Goal: Task Accomplishment & Management: Manage account settings

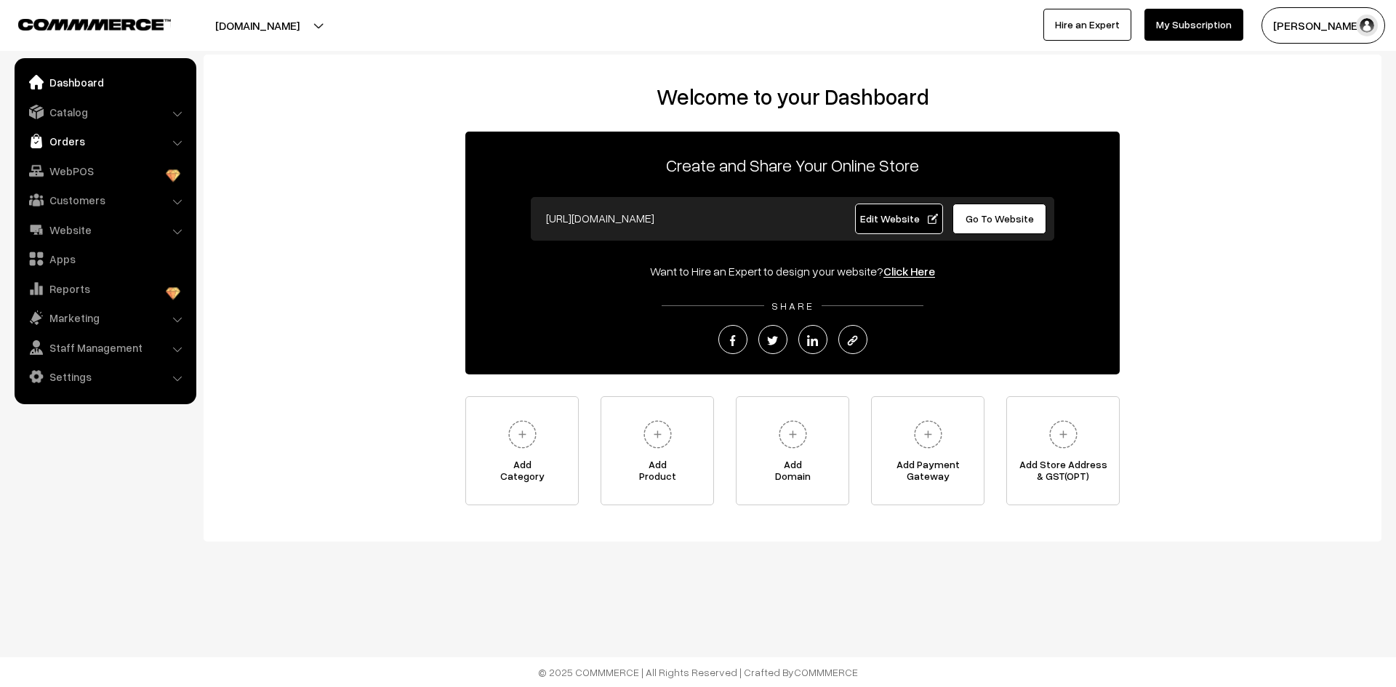
click at [68, 142] on link "Orders" at bounding box center [104, 141] width 173 height 26
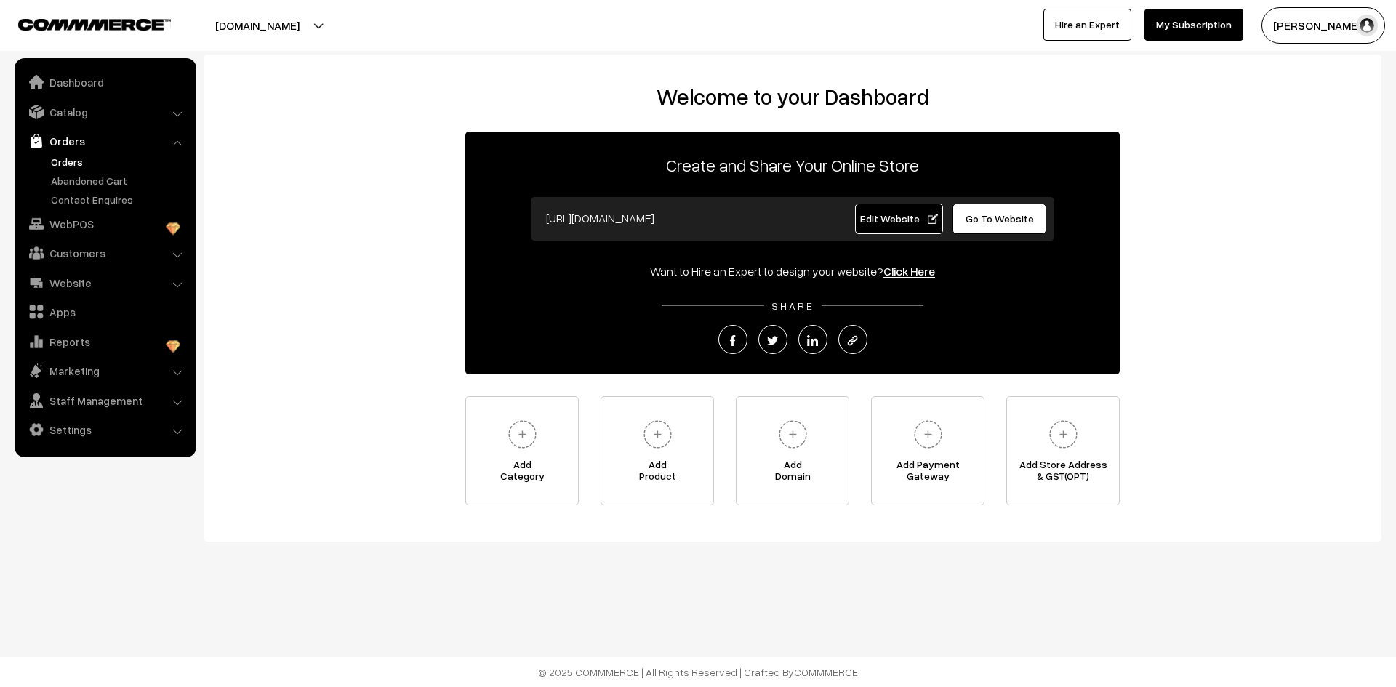
click at [57, 161] on link "Orders" at bounding box center [119, 161] width 144 height 15
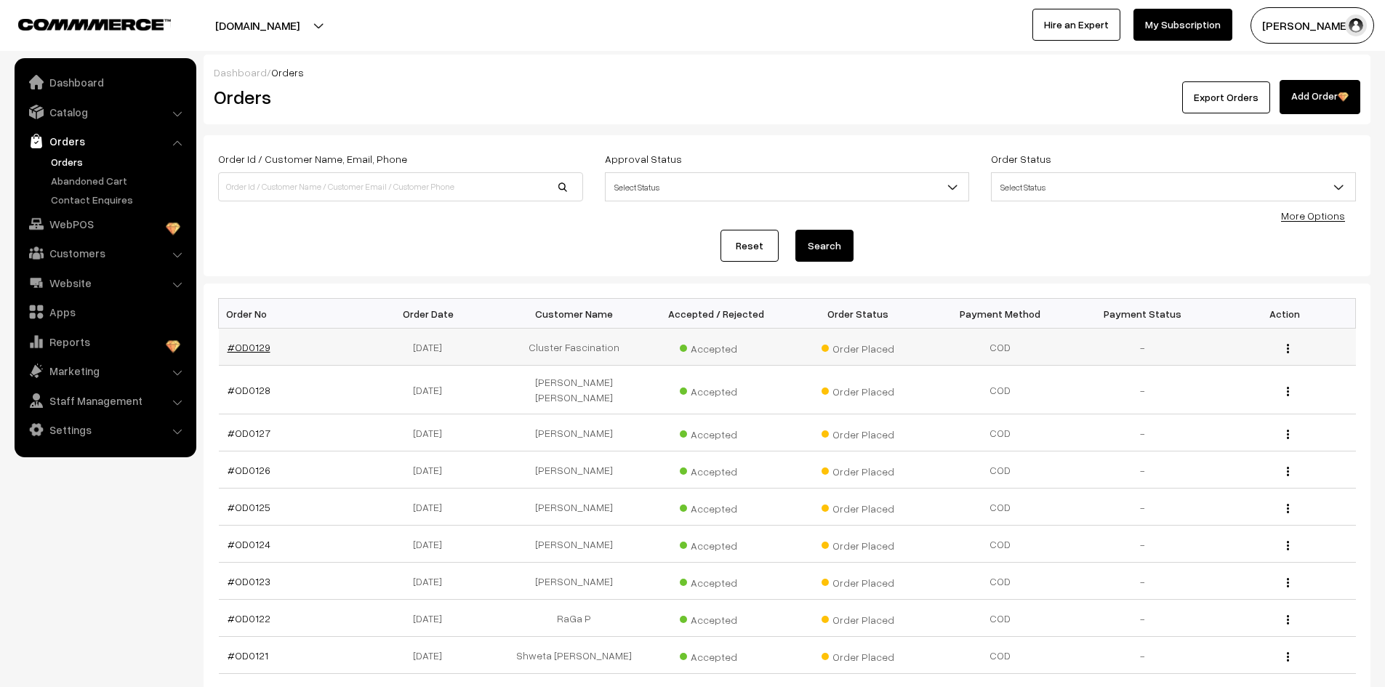
click at [246, 346] on link "#OD0129" at bounding box center [249, 347] width 43 height 12
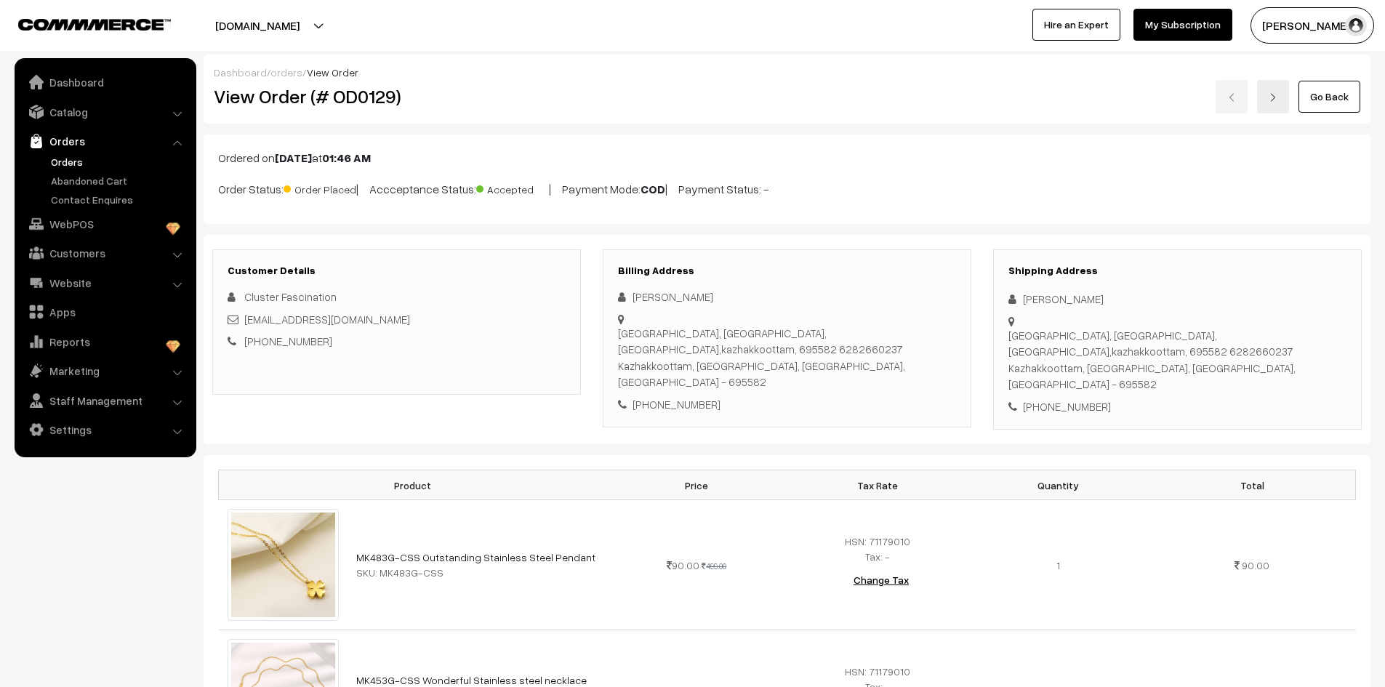
scroll to position [4439, 0]
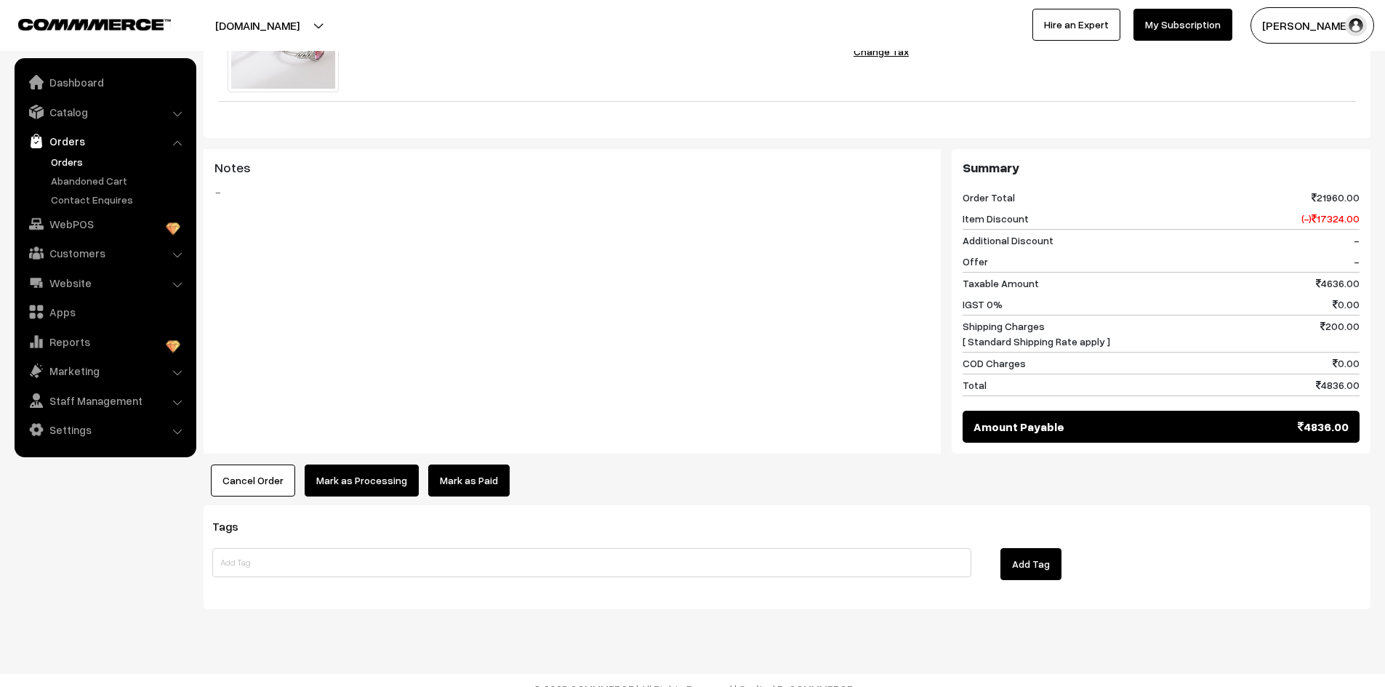
click at [518, 259] on div "Notes -" at bounding box center [572, 221] width 737 height 145
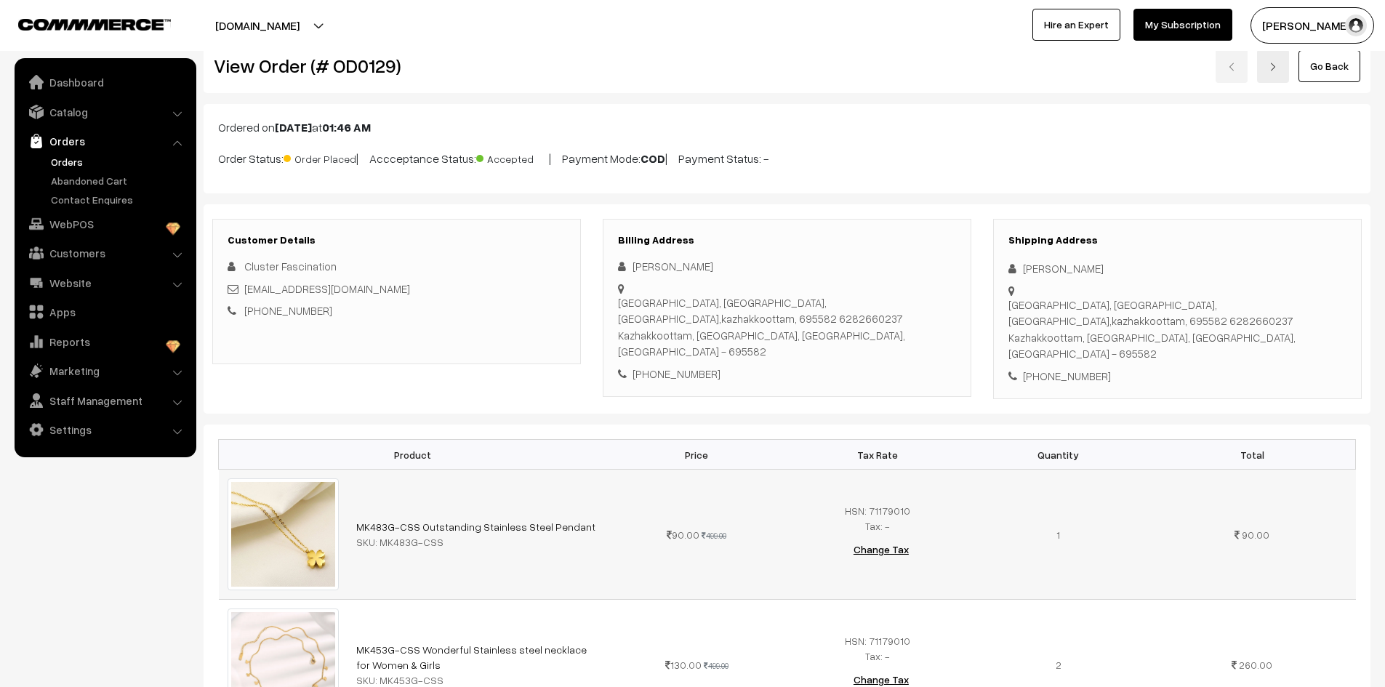
scroll to position [73, 0]
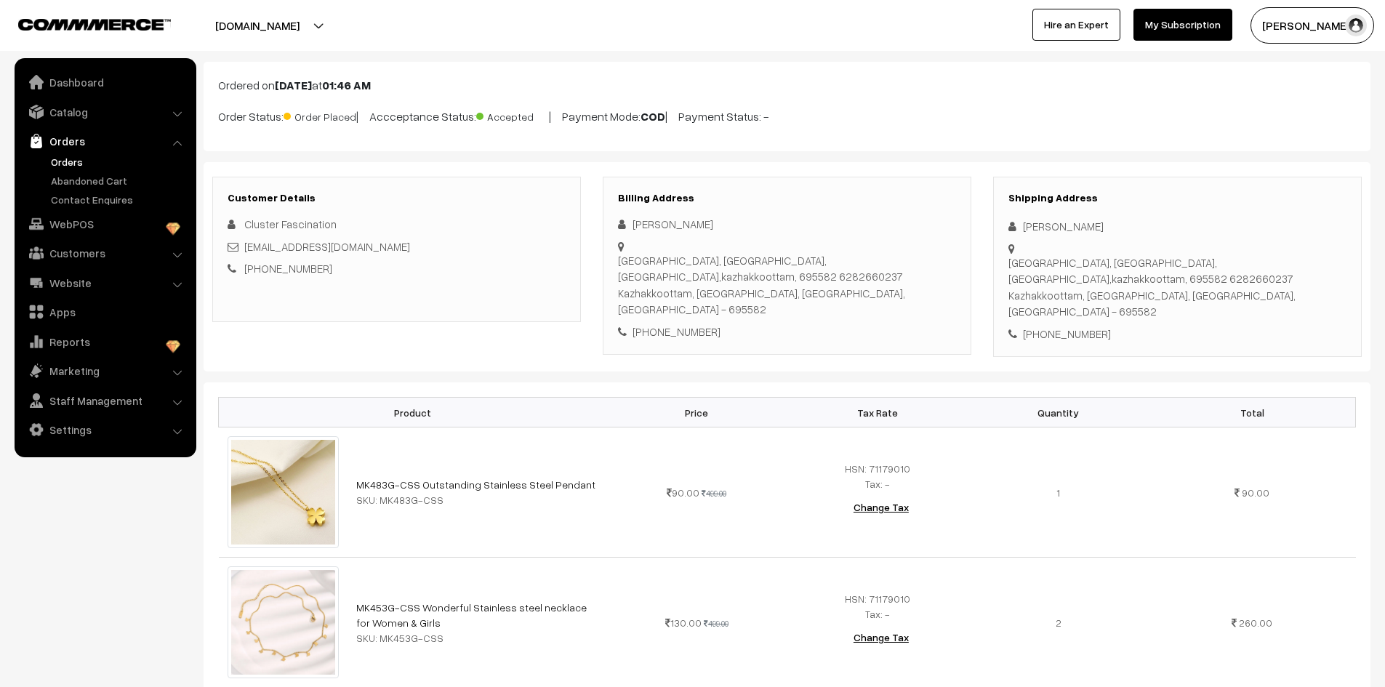
click at [67, 160] on link "Orders" at bounding box center [119, 161] width 144 height 15
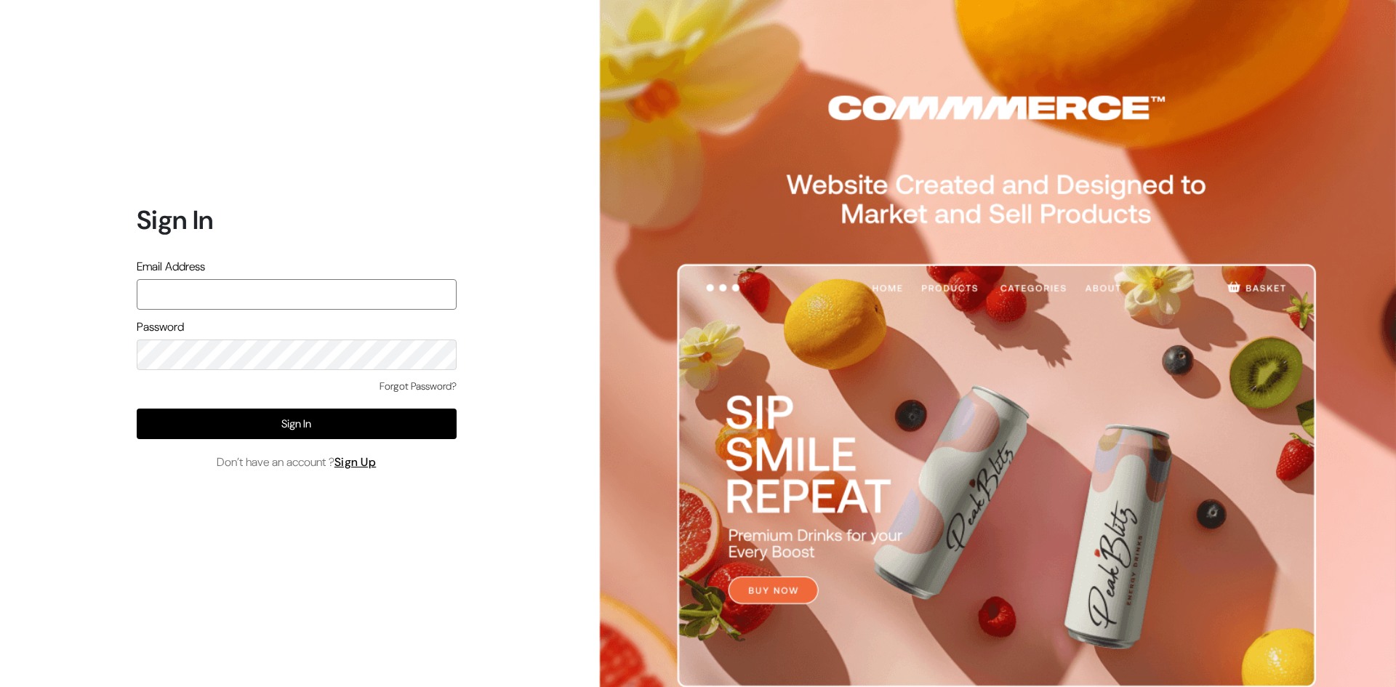
type input "Ecomservicesmumbai@gmail.com"
click at [173, 440] on div "Forgot Password? Sign In Don’t have an account ? Sign Up" at bounding box center [297, 425] width 320 height 92
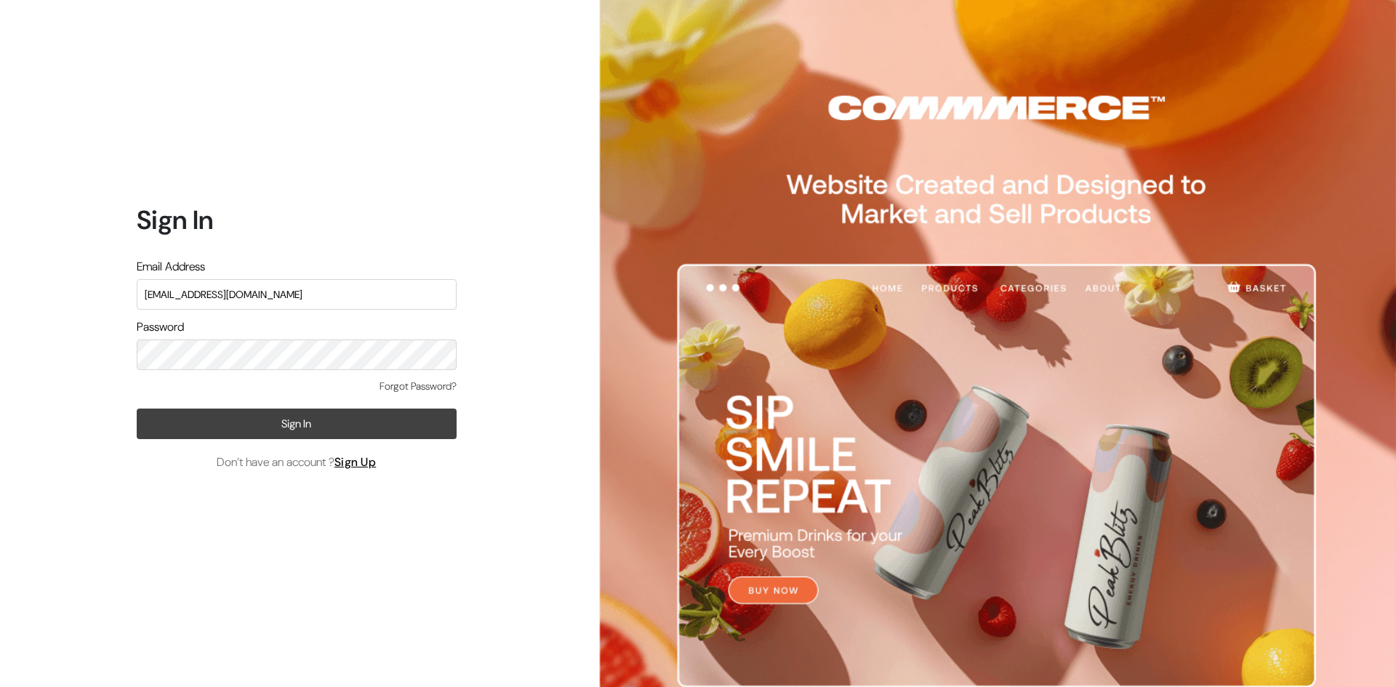
click at [176, 438] on button "Sign In" at bounding box center [297, 424] width 320 height 31
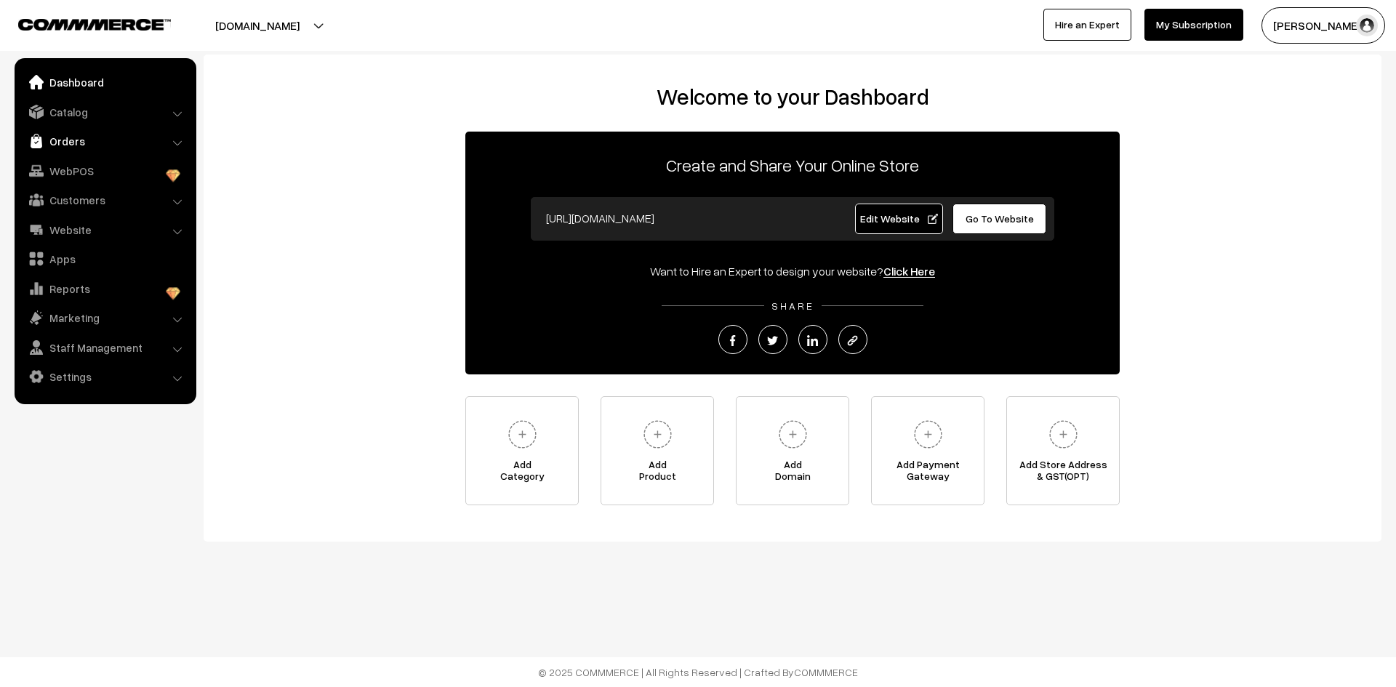
click at [51, 143] on link "Orders" at bounding box center [104, 141] width 173 height 26
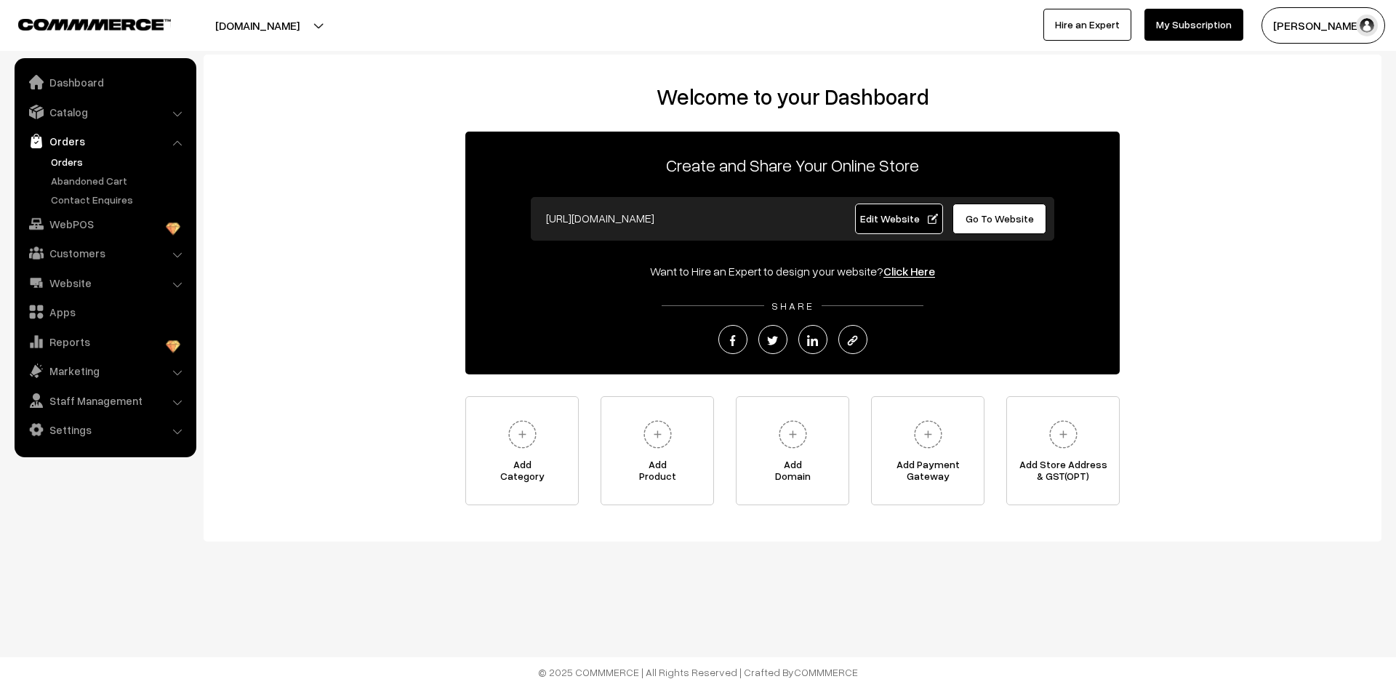
click at [53, 164] on link "Orders" at bounding box center [119, 161] width 144 height 15
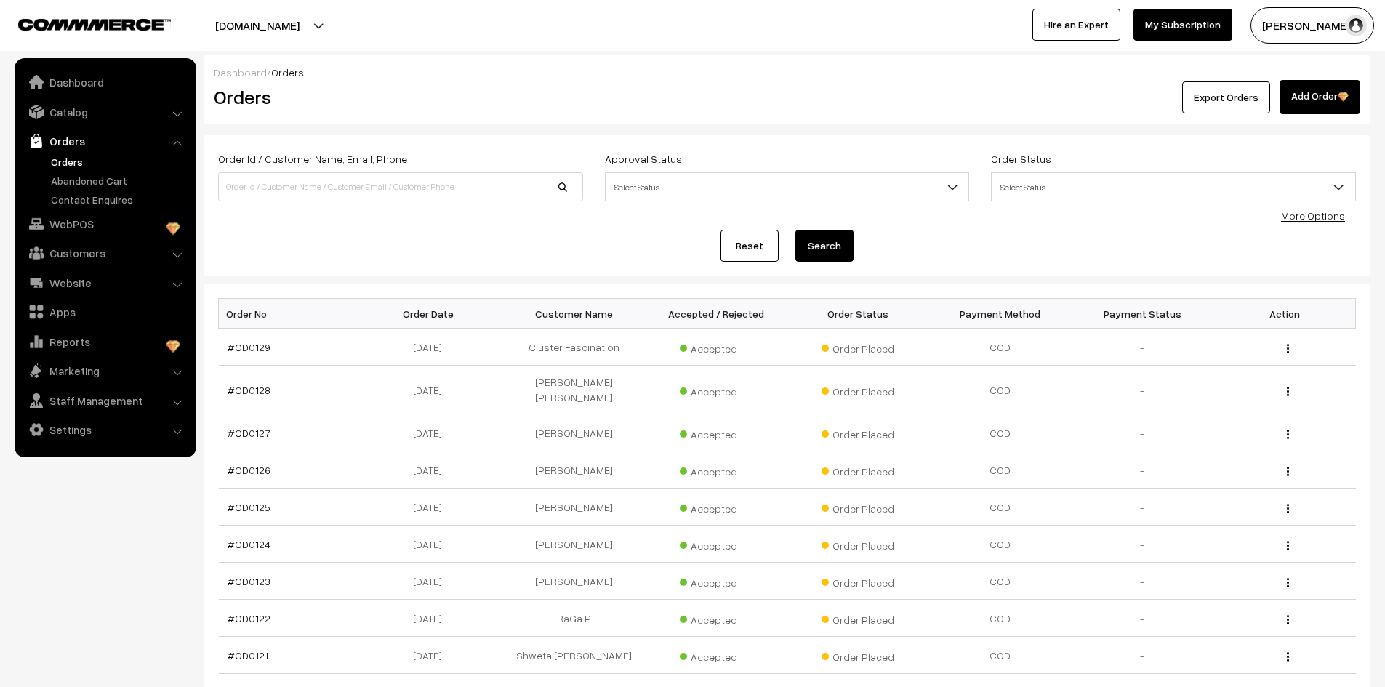
click at [53, 164] on link "Orders" at bounding box center [119, 161] width 144 height 15
click at [409, 193] on input at bounding box center [400, 186] width 365 height 29
type input "[PERSON_NAME]"
click at [795, 230] on button "Search" at bounding box center [824, 246] width 58 height 32
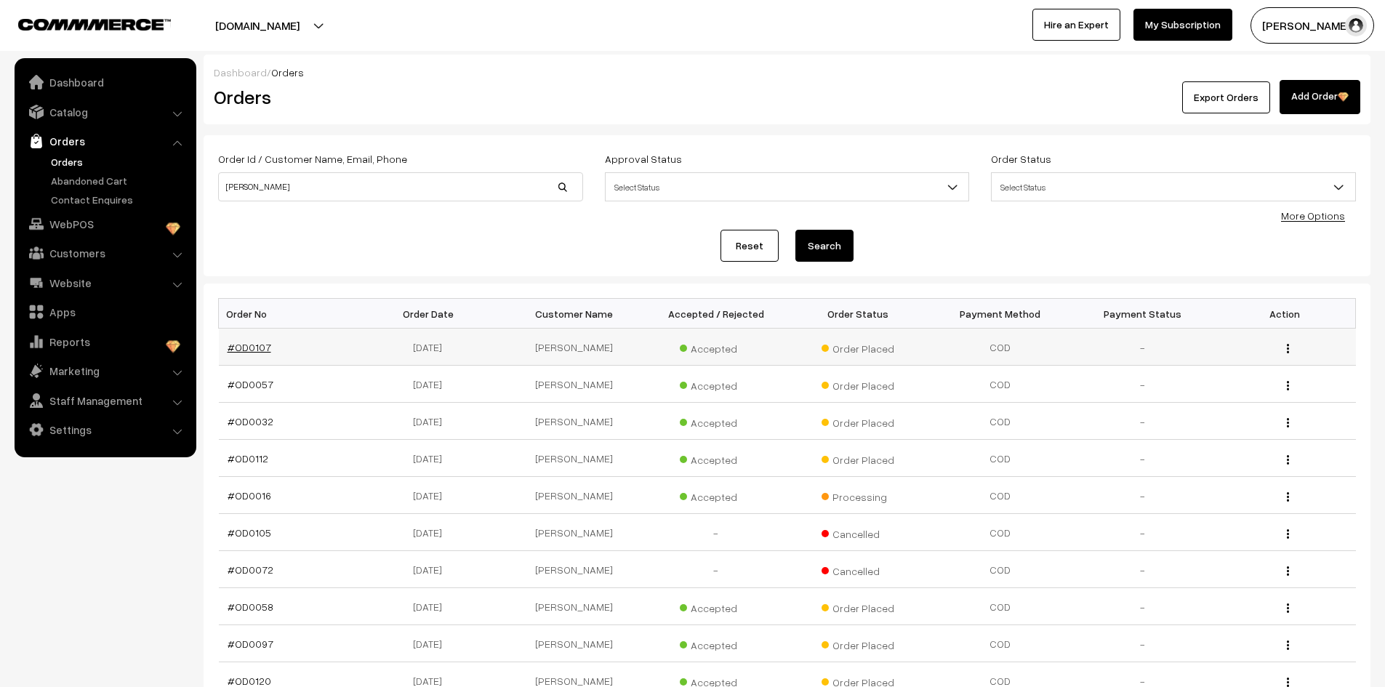
click at [263, 351] on link "#OD0107" at bounding box center [250, 347] width 44 height 12
click at [257, 351] on link "#OD0107" at bounding box center [250, 347] width 44 height 12
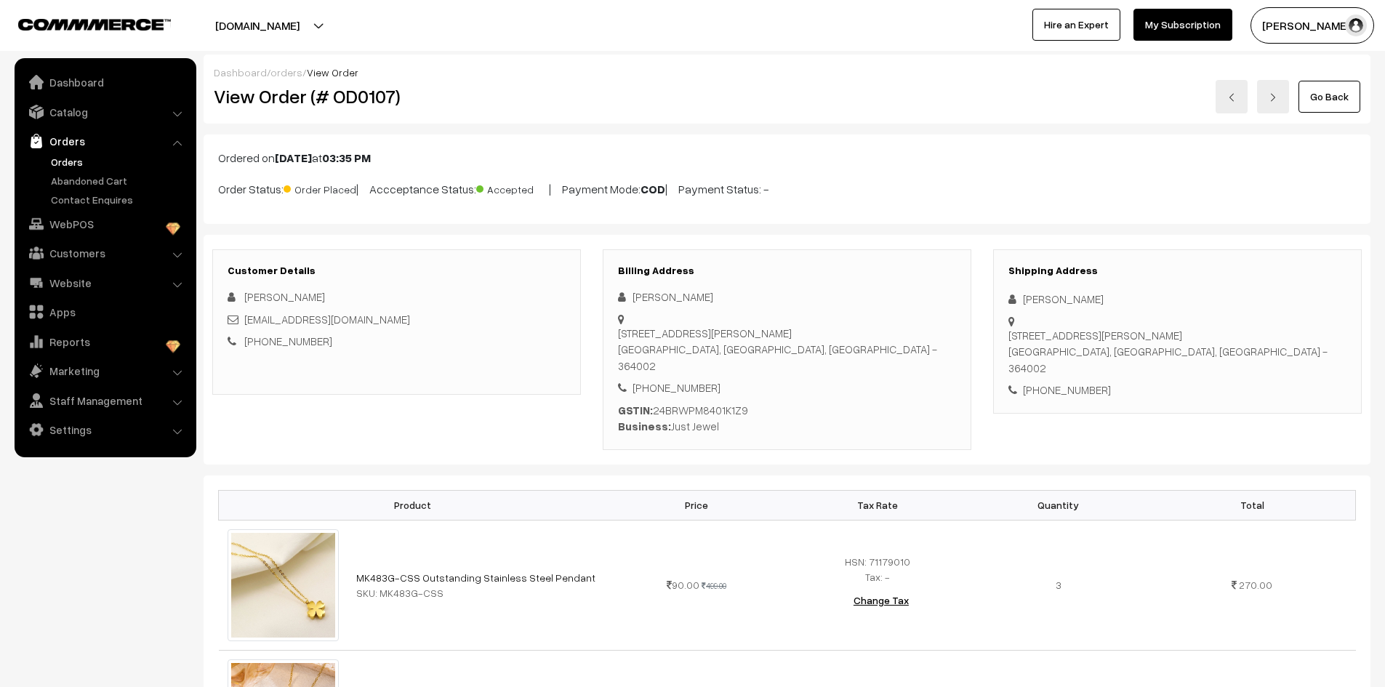
click at [52, 157] on link "Orders" at bounding box center [119, 161] width 144 height 15
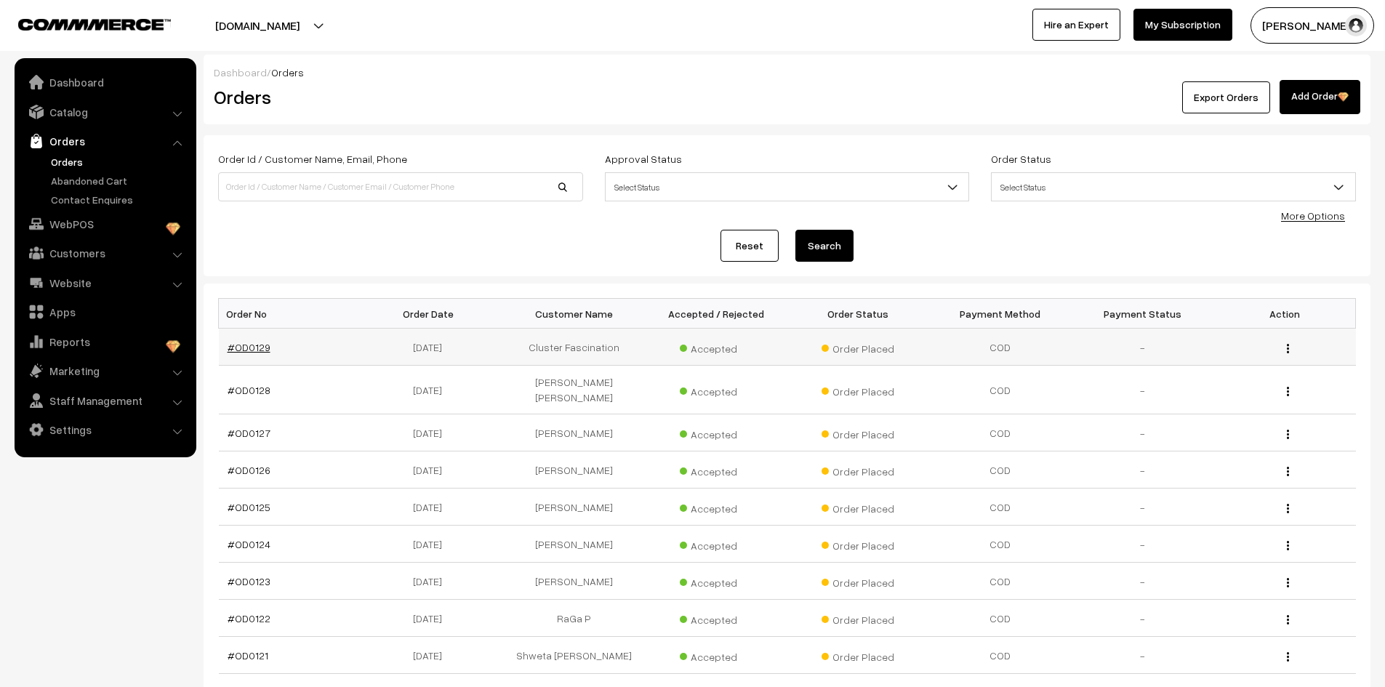
click at [254, 350] on link "#OD0129" at bounding box center [249, 347] width 43 height 12
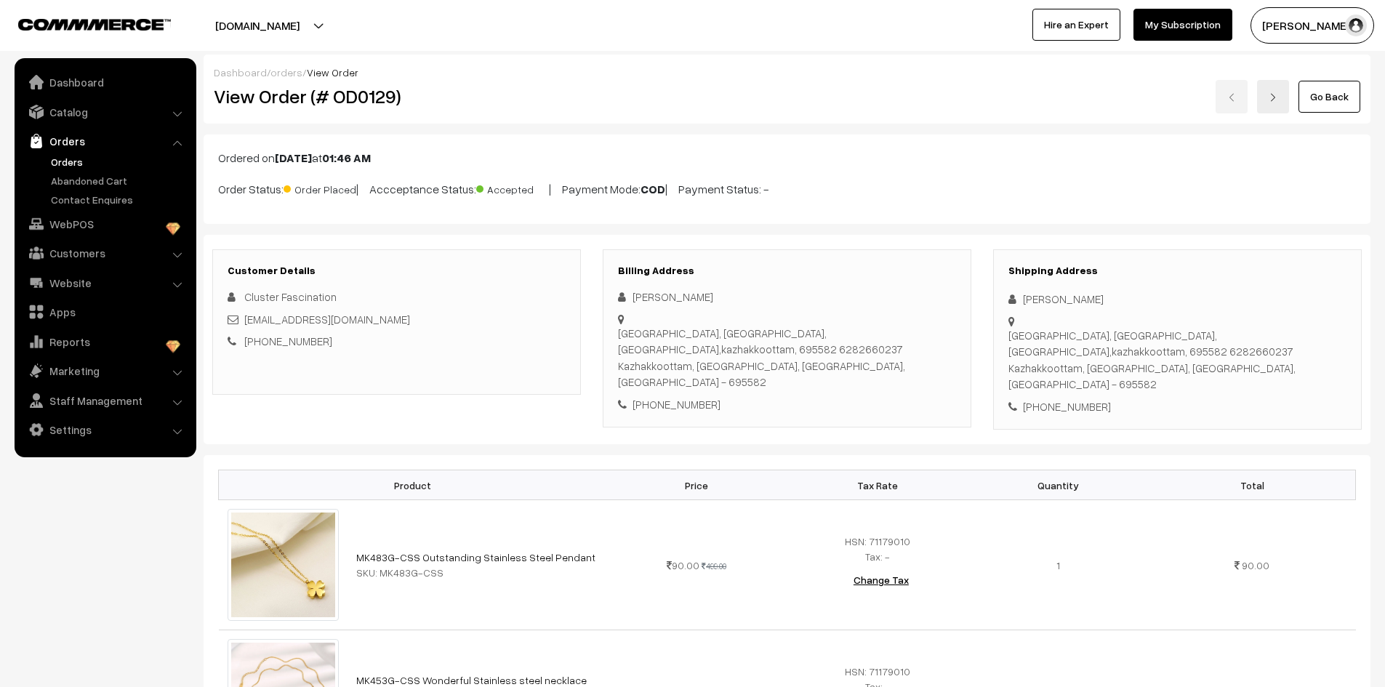
click at [646, 302] on div "[PERSON_NAME]" at bounding box center [787, 297] width 338 height 17
click at [646, 302] on div "Arya Suresh" at bounding box center [787, 297] width 338 height 17
copy div "Arya"
click at [672, 303] on div "Arya Suresh" at bounding box center [787, 297] width 338 height 17
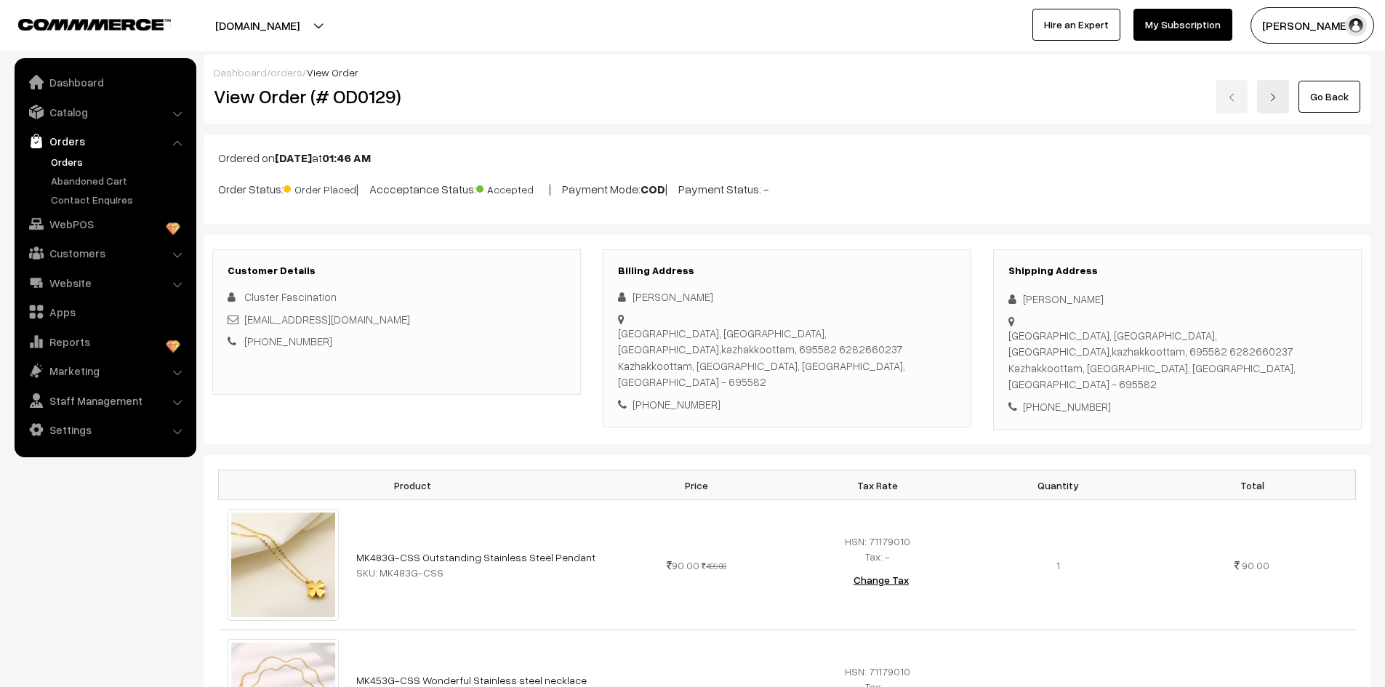
click at [672, 299] on div "Arya Suresh" at bounding box center [787, 297] width 338 height 17
copy div "Suresh"
click at [680, 396] on div "+91 6282660237" at bounding box center [787, 404] width 338 height 17
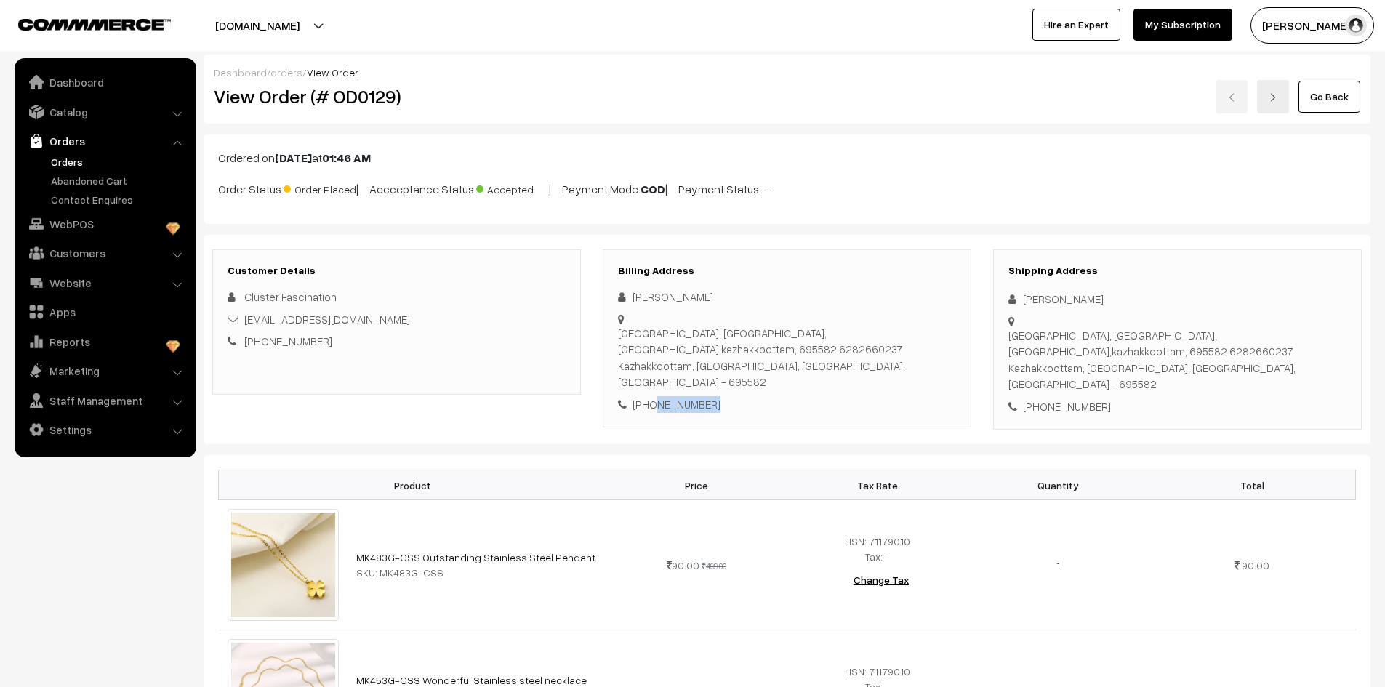
copy div "6282660237"
drag, startPoint x: 618, startPoint y: 334, endPoint x: 856, endPoint y: 369, distance: 240.2
click at [856, 369] on div "Uthirattathi house, kallingal road, attinkuzhi,kazhakkoottam, 695582 6282660237…" at bounding box center [787, 357] width 338 height 65
copy div "Uthirattathi house, kallingal road, attinkuzhi,kazhakkoottam, 695582 6282660237…"
click at [676, 396] on div "+91 6282660237" at bounding box center [787, 404] width 338 height 17
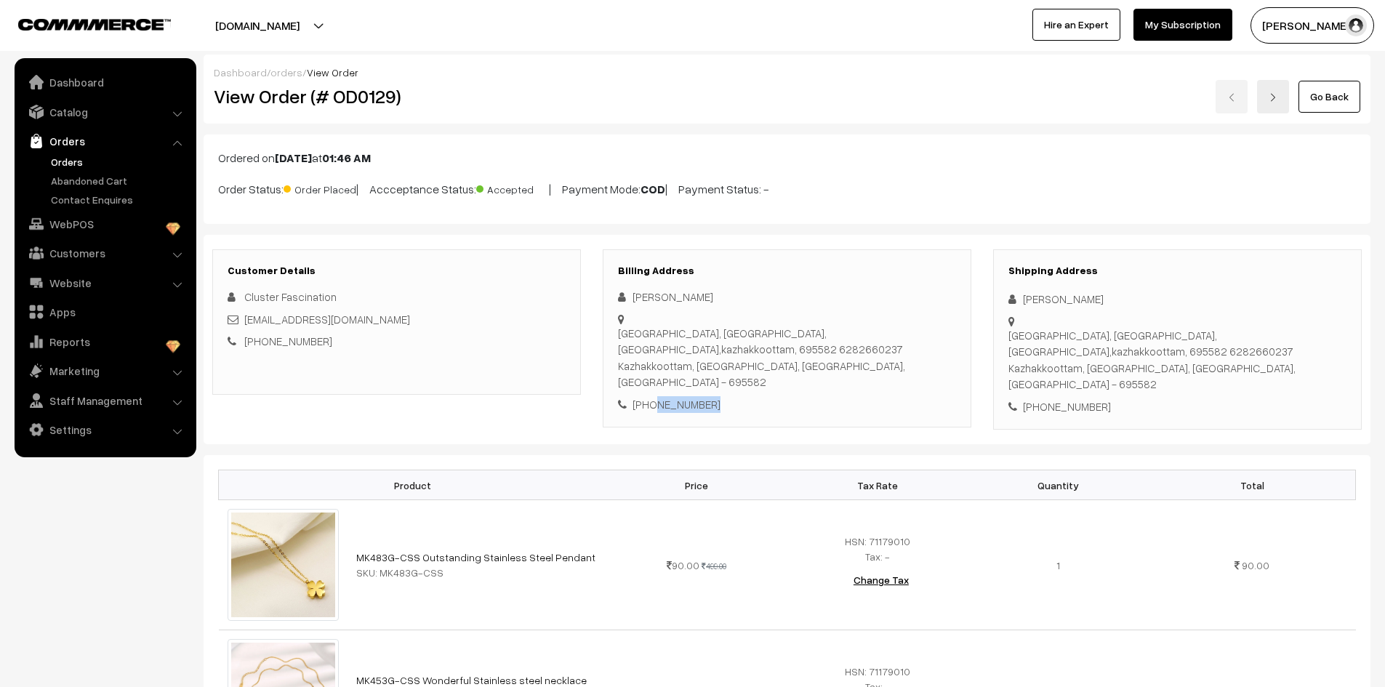
click at [676, 396] on div "+91 6282660237" at bounding box center [787, 404] width 338 height 17
copy div "6282660237"
